Goal: Find specific page/section: Find specific page/section

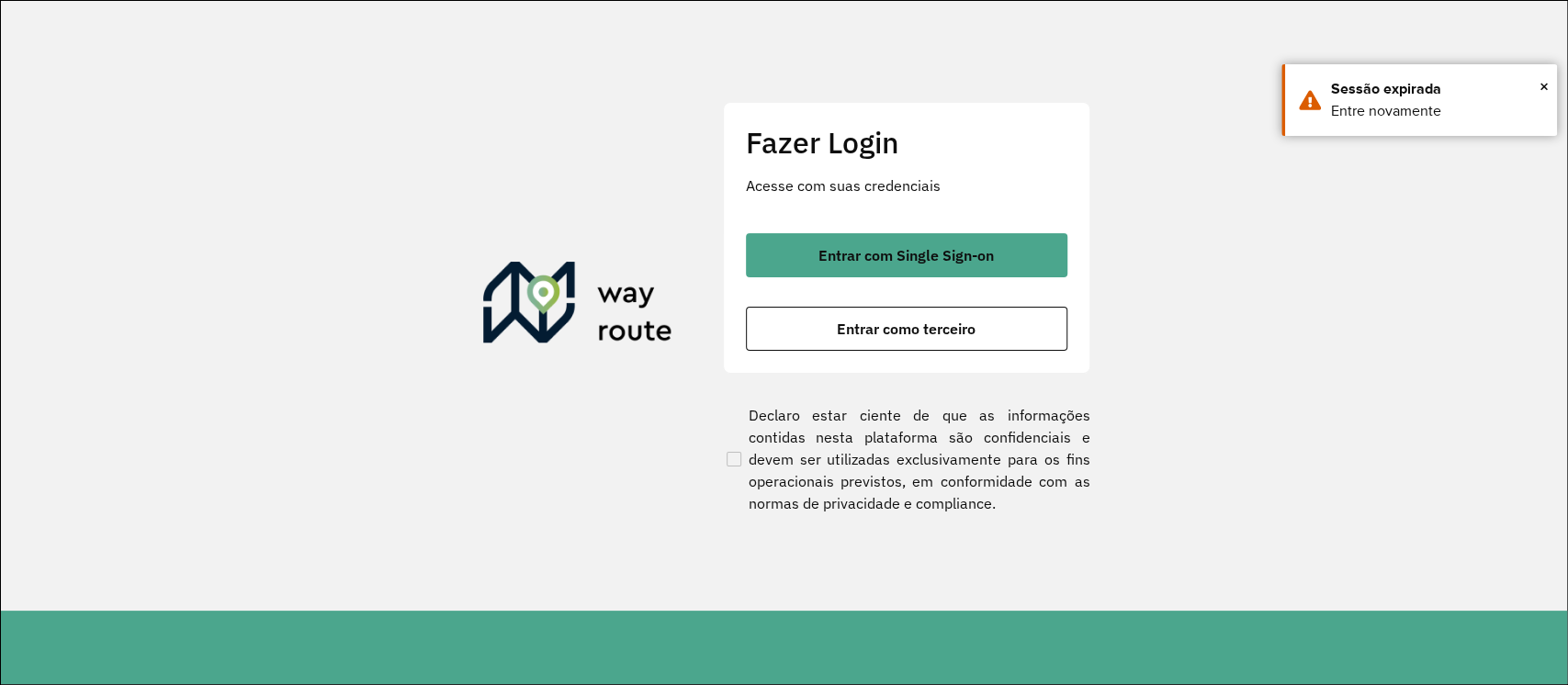
click at [865, 248] on span "Entrar com Single Sign-on" at bounding box center [906, 255] width 175 height 14
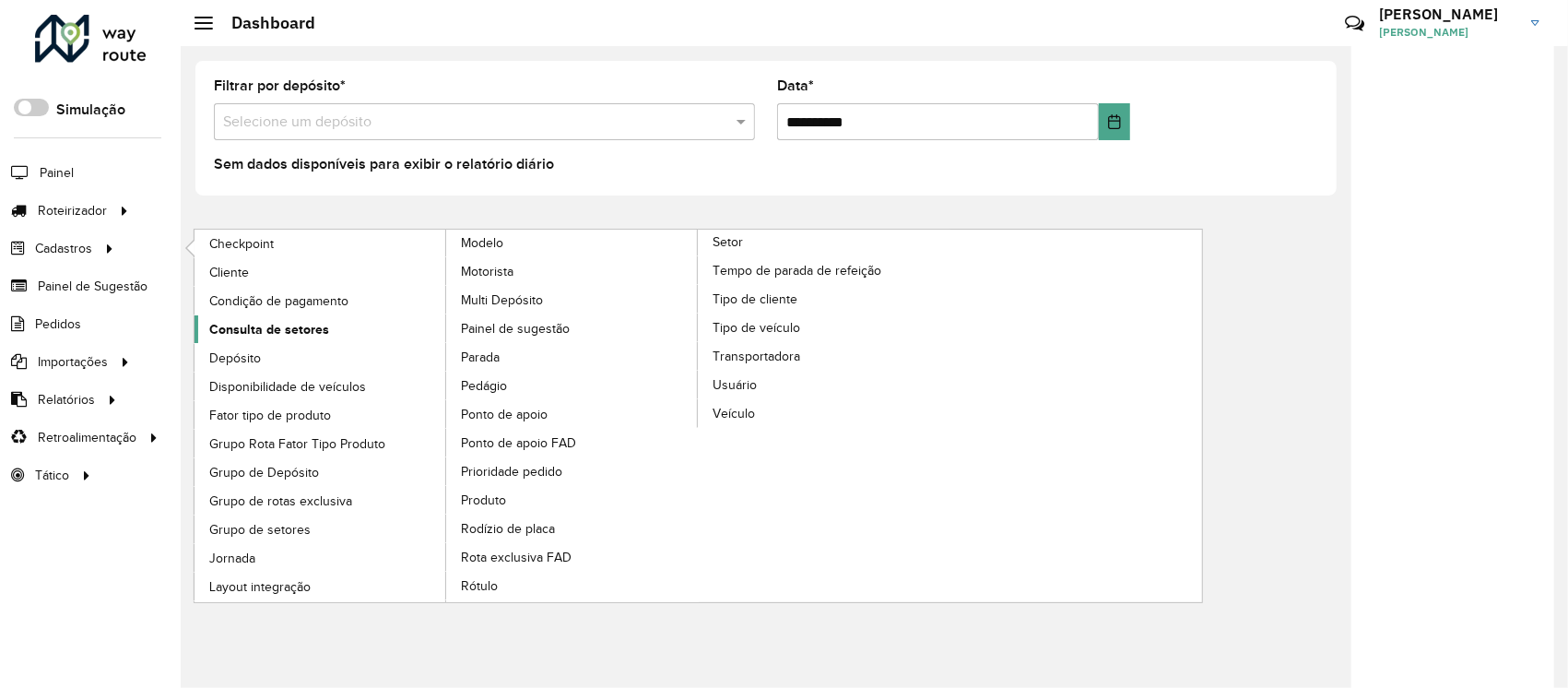
click at [278, 336] on span "Consulta de setores" at bounding box center [269, 330] width 120 height 19
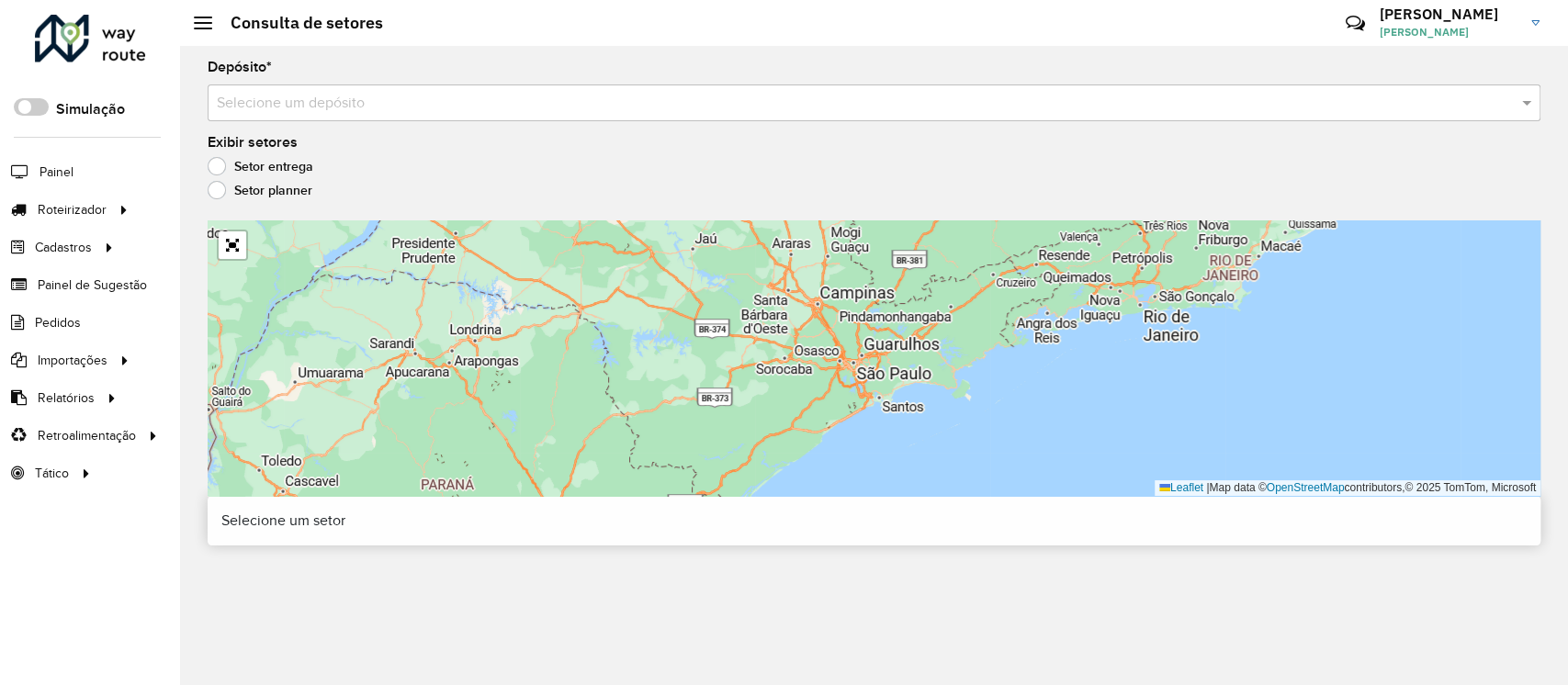
click at [440, 122] on div "Depósito * Selecione um depósito Exibir setores Setor entrega Setor planner Lea…" at bounding box center [873, 365] width 1388 height 639
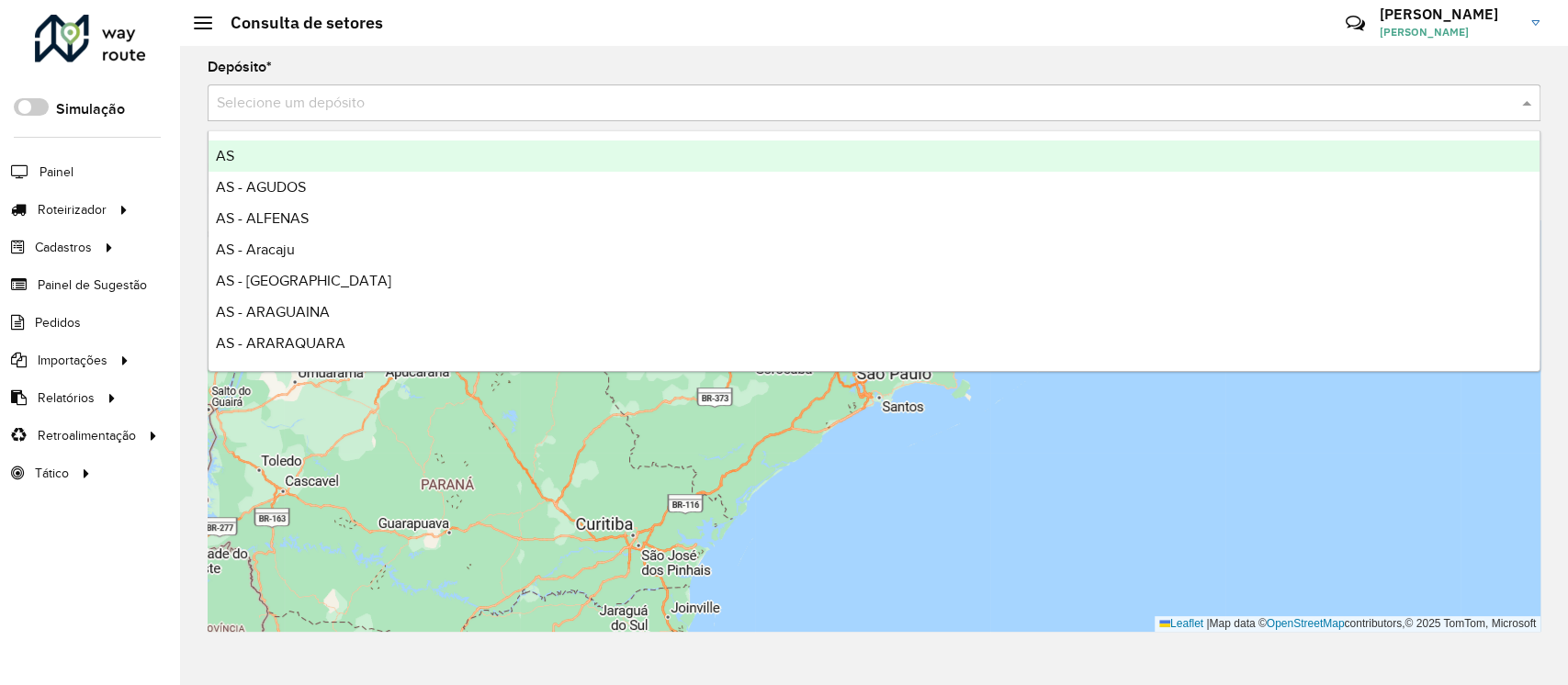
click at [425, 114] on div "Selecione um depósito" at bounding box center [873, 103] width 1333 height 37
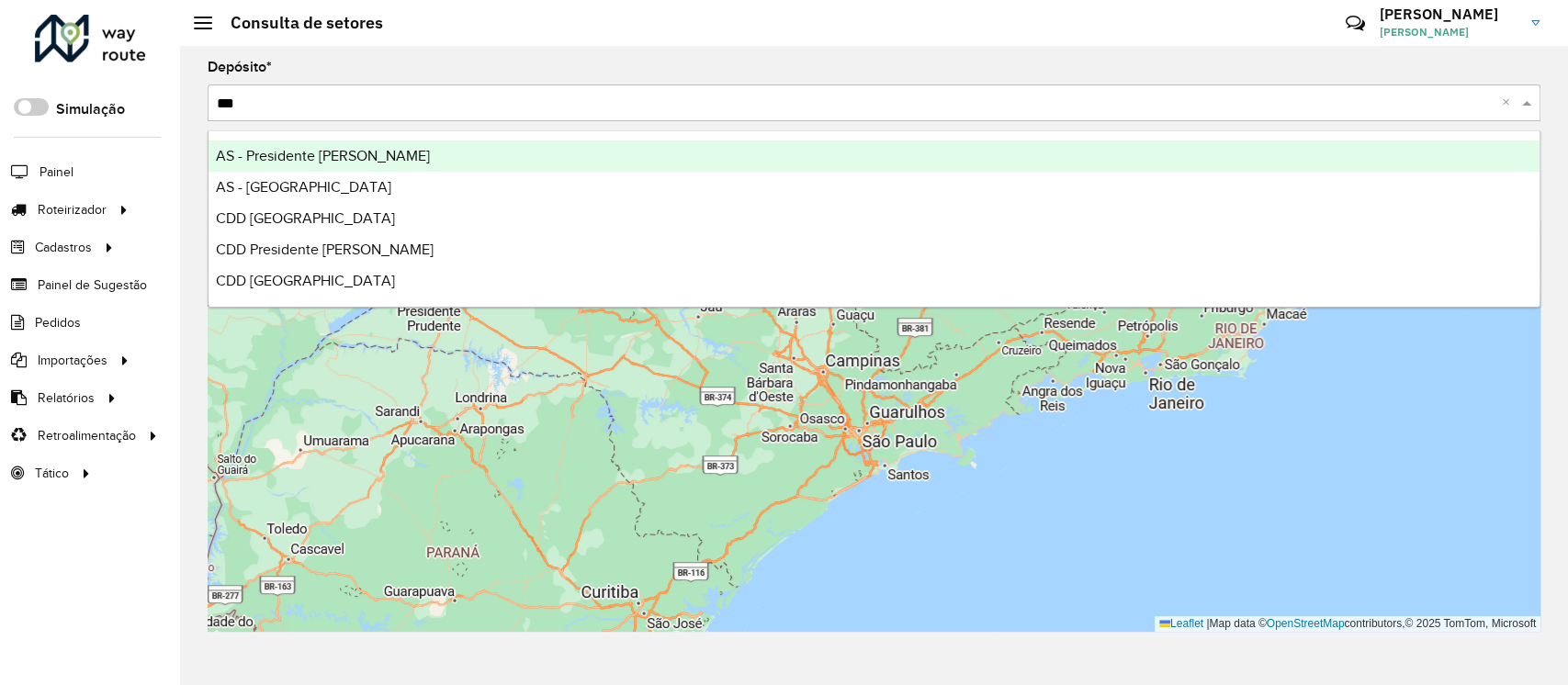
type input "****"
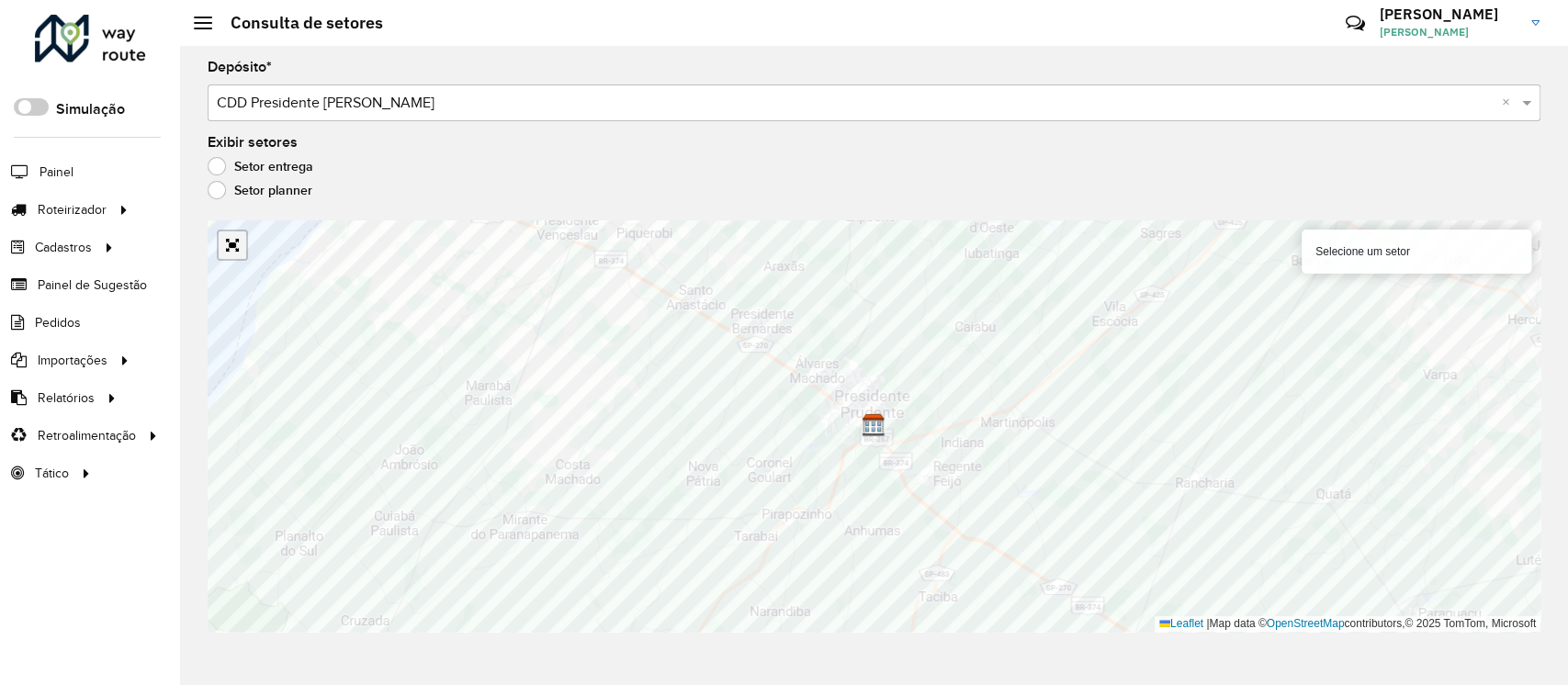
click at [227, 255] on link "Abrir mapa em tela cheia" at bounding box center [232, 245] width 28 height 28
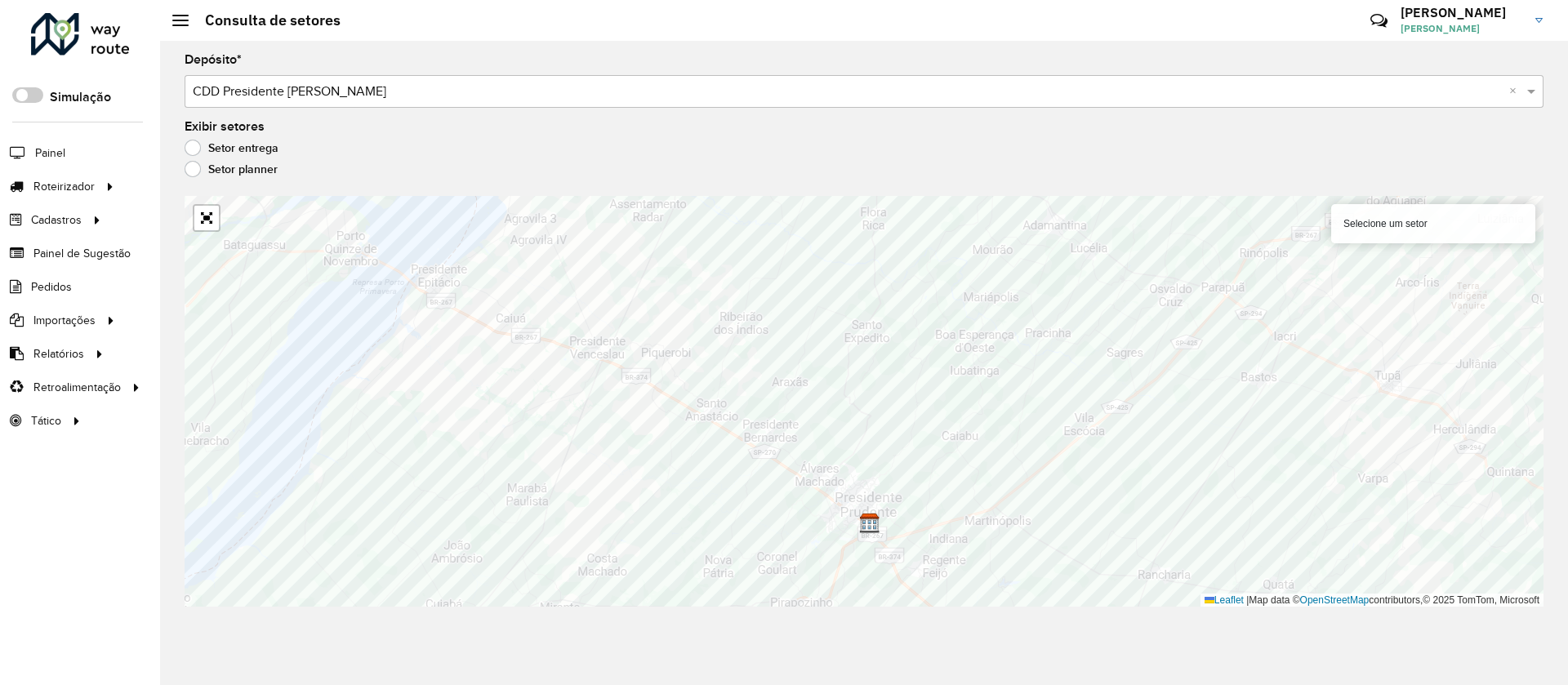
click at [203, 230] on div at bounding box center [206, 217] width 28 height 28
click at [202, 218] on link "Abrir mapa em tela cheia" at bounding box center [206, 217] width 25 height 25
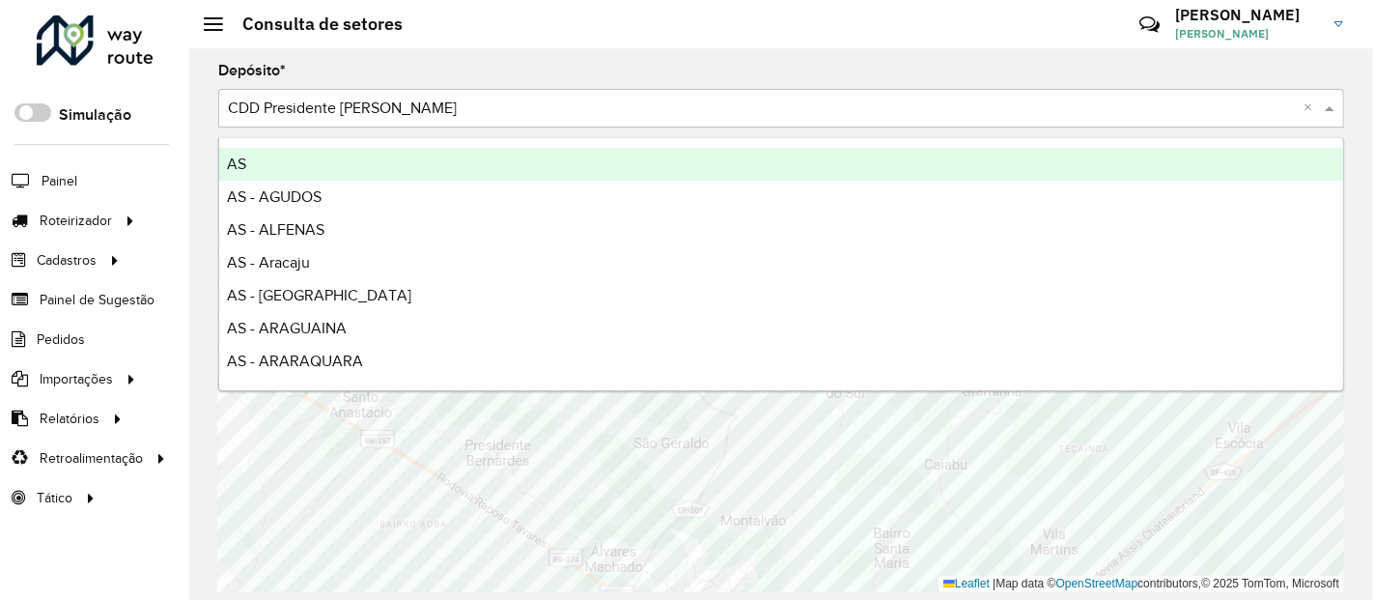
click at [472, 101] on input "text" at bounding box center [762, 109] width 1068 height 23
type input "****"
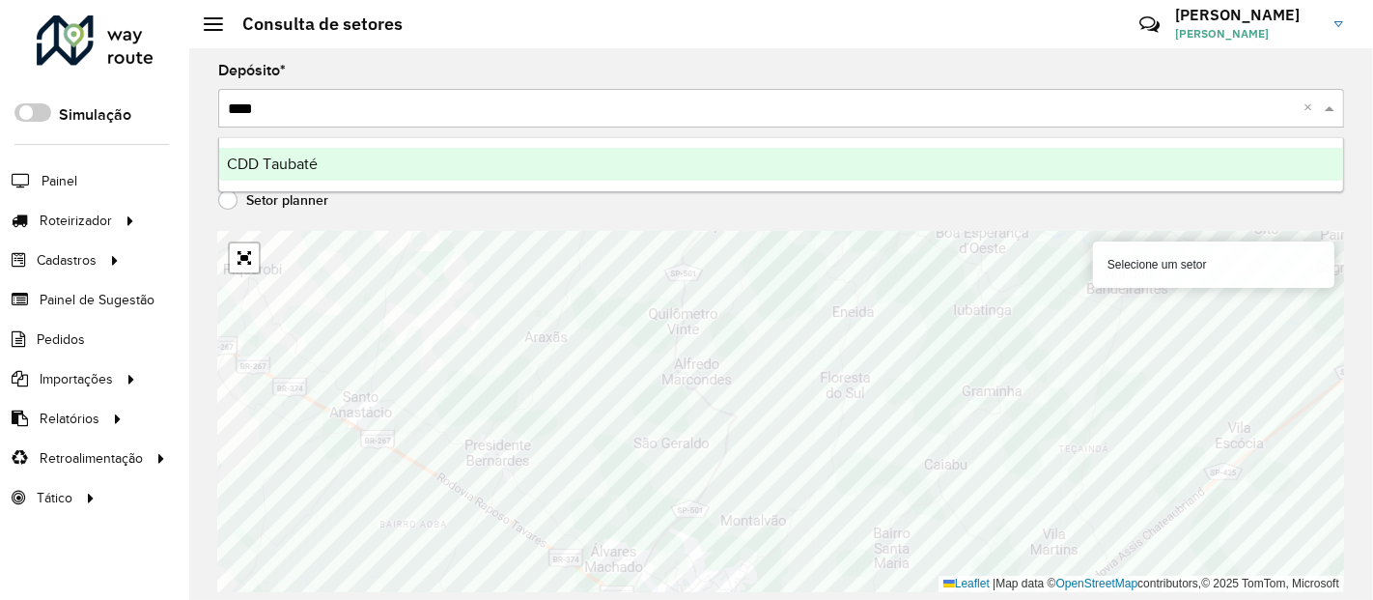
click at [510, 167] on div "CDD Taubaté" at bounding box center [781, 164] width 1124 height 33
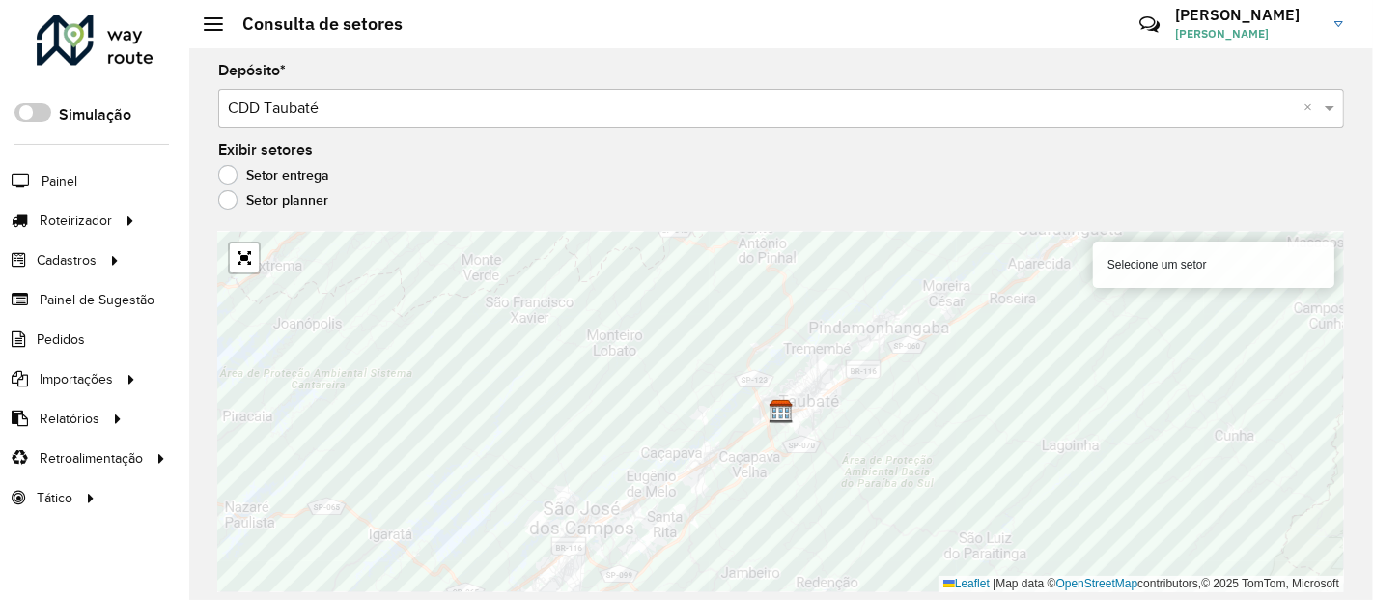
click at [259, 270] on div at bounding box center [244, 257] width 33 height 33
click at [246, 267] on link "Abrir mapa em tela cheia" at bounding box center [244, 257] width 29 height 29
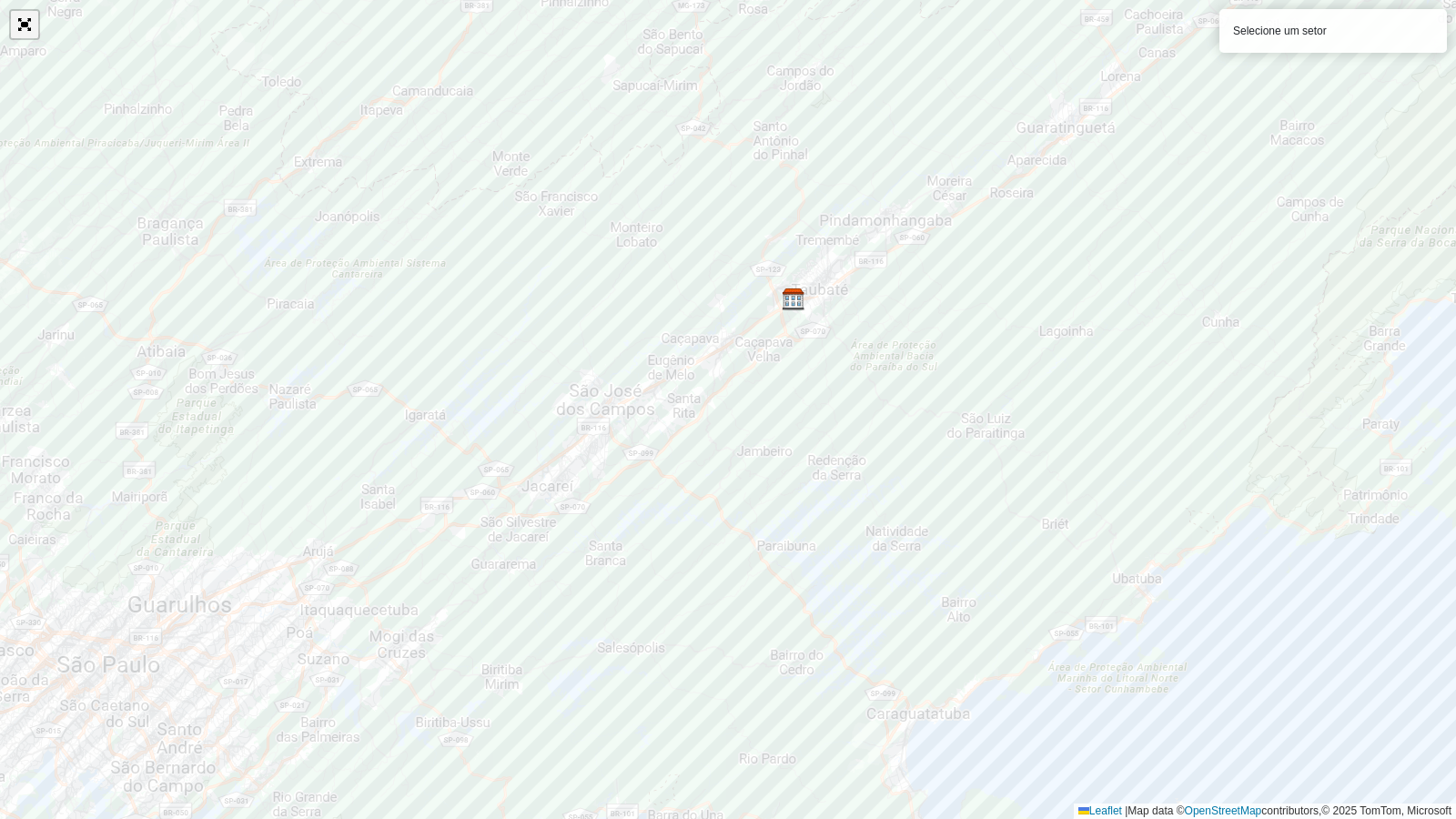
click at [26, 36] on link "Abrir mapa em tela cheia" at bounding box center [25, 25] width 27 height 27
